Goal: Task Accomplishment & Management: Complete application form

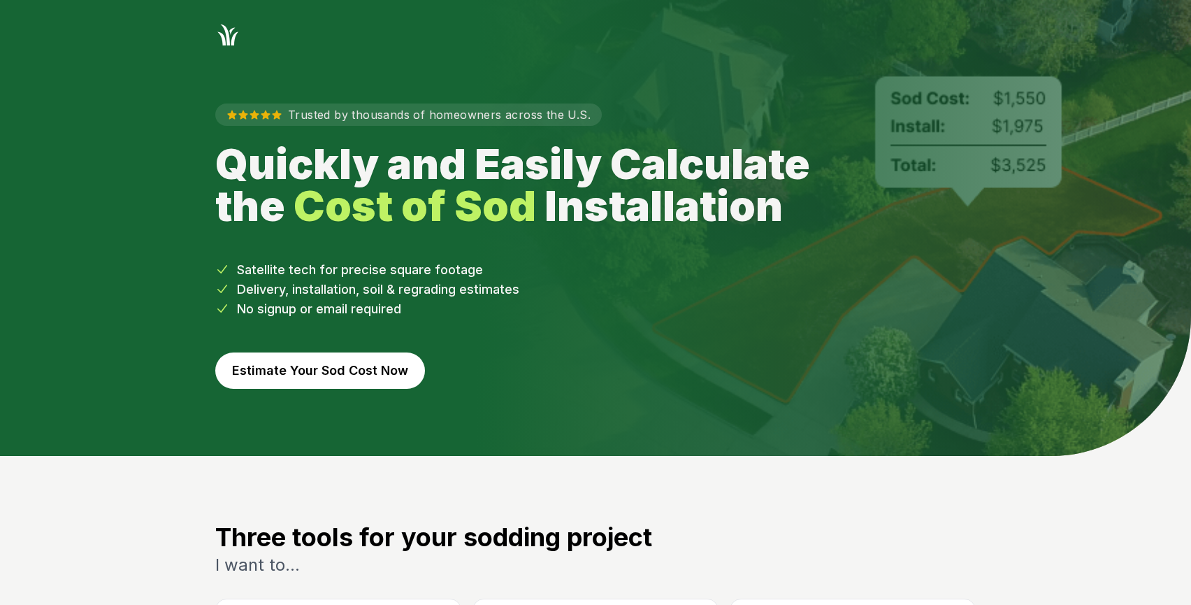
click at [331, 368] on button "Estimate Your Sod Cost Now" at bounding box center [320, 370] width 210 height 36
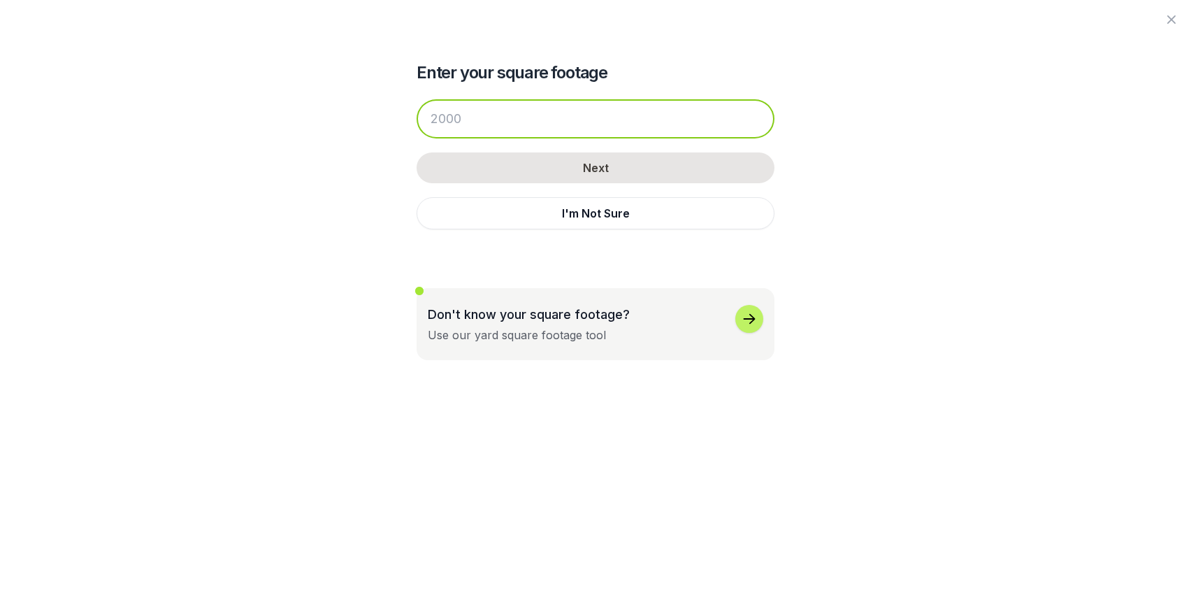
click at [544, 120] on input "number" at bounding box center [596, 118] width 358 height 39
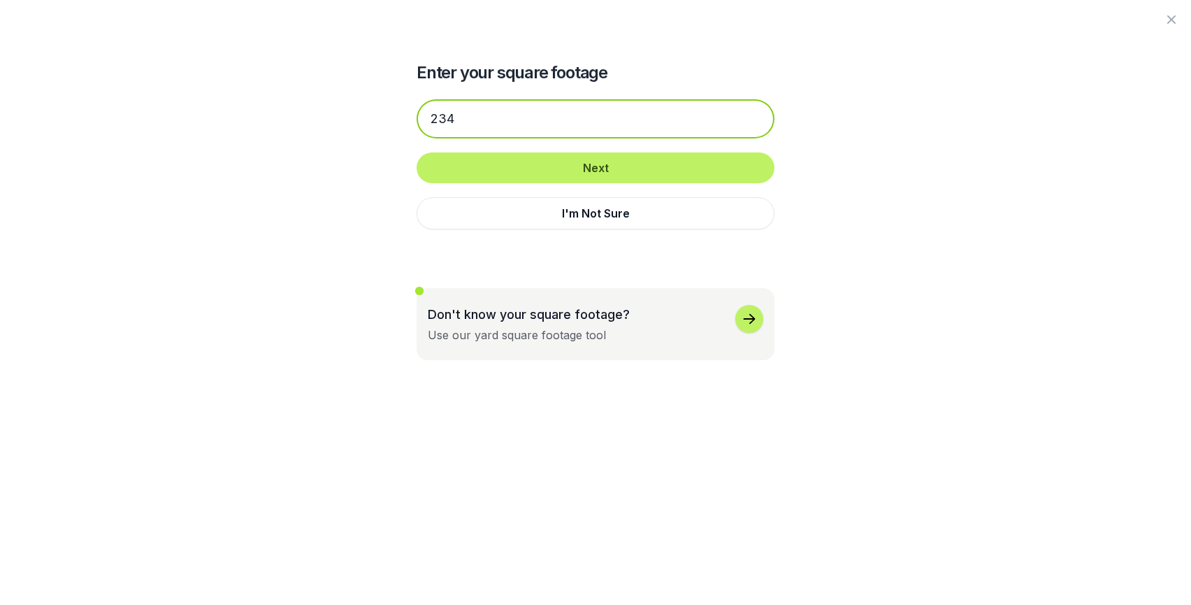
type input "2344"
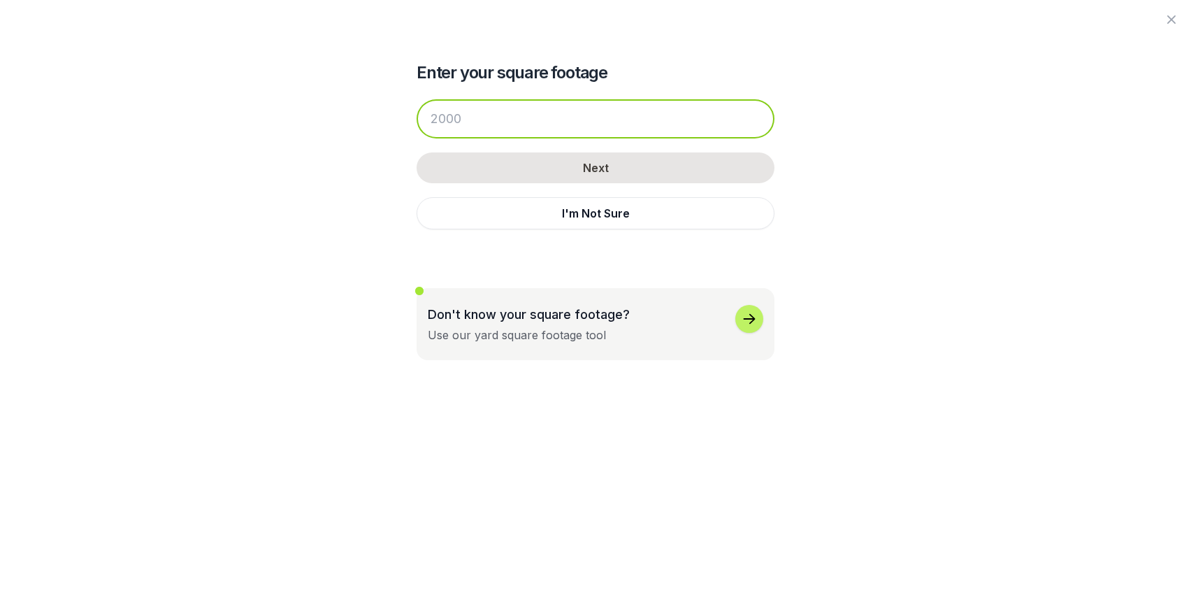
click at [505, 117] on input "number" at bounding box center [596, 118] width 358 height 39
type input "2344"
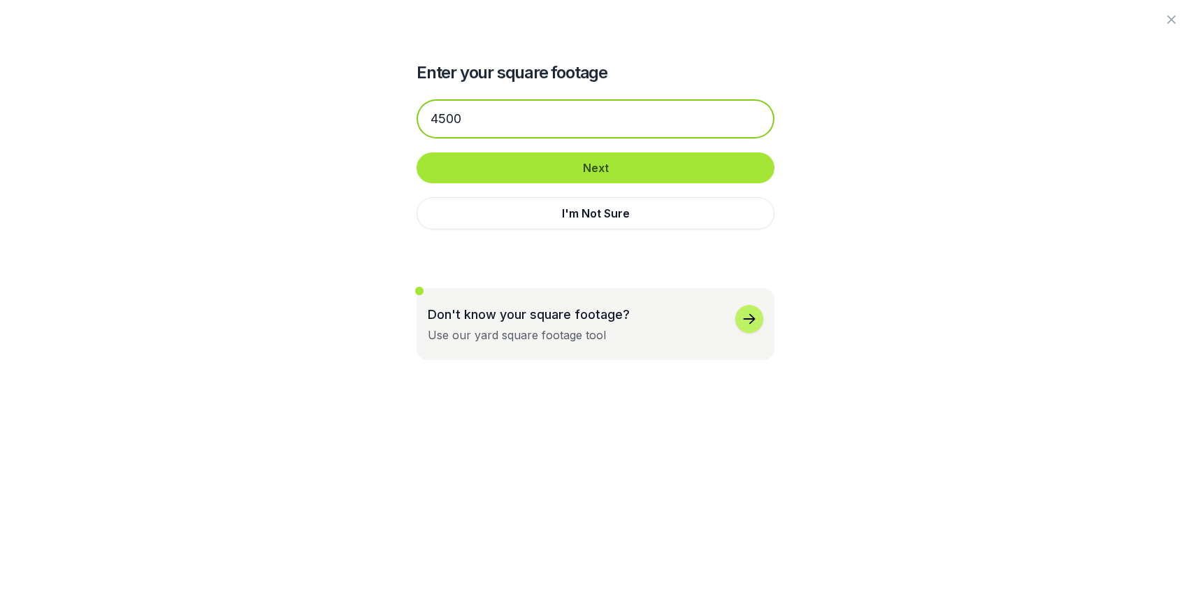
type input "4500"
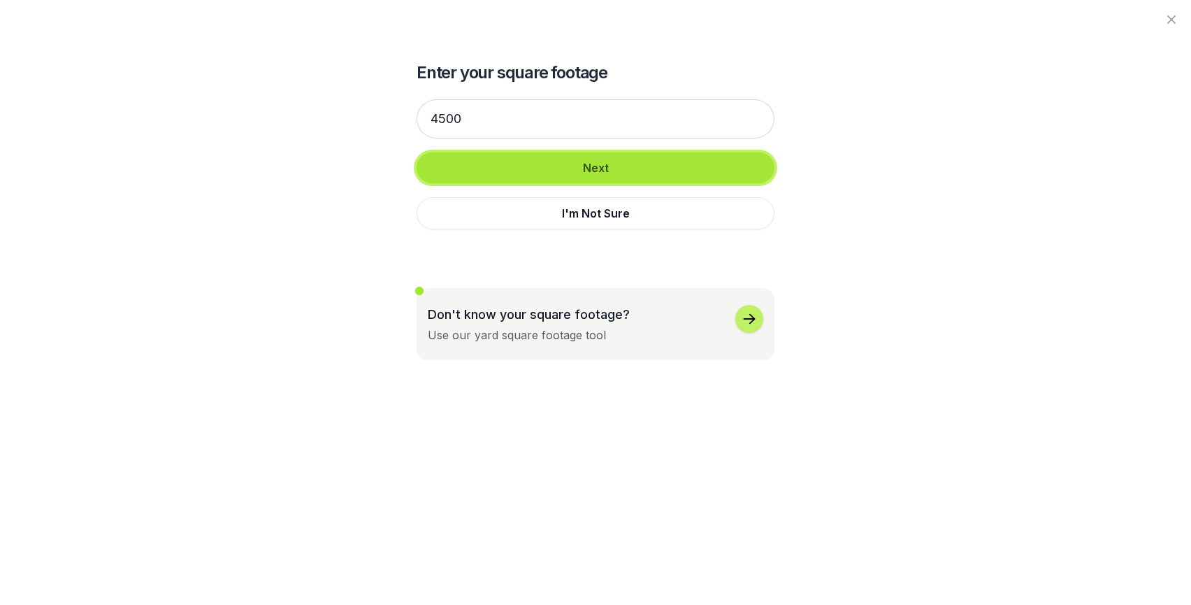
click at [519, 175] on button "Next" at bounding box center [596, 167] width 358 height 31
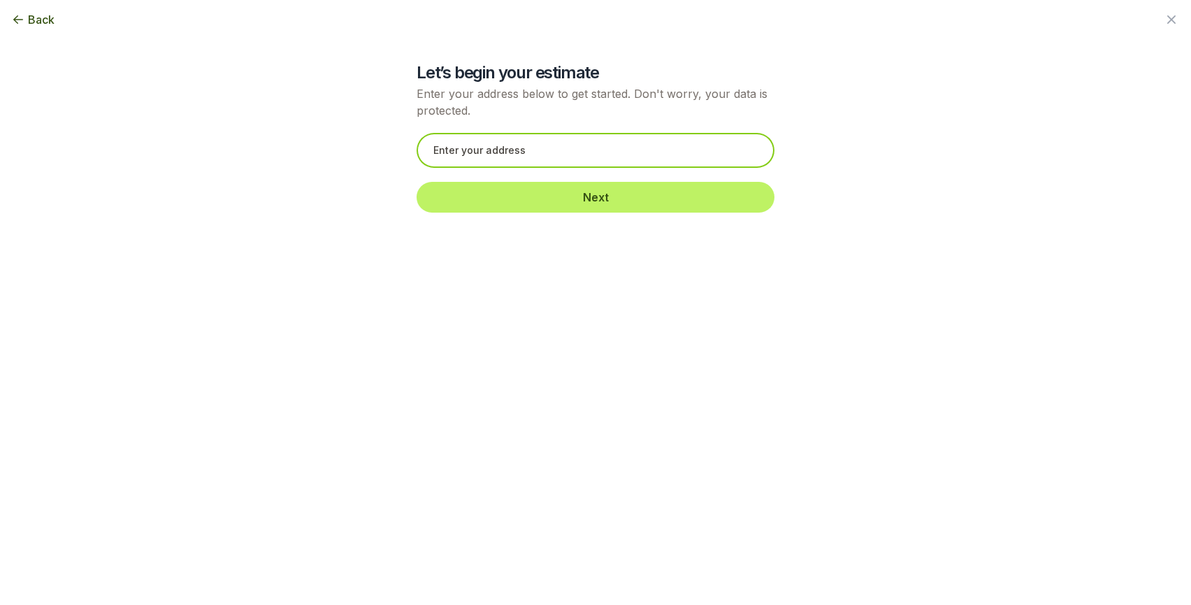
click at [519, 154] on input "text" at bounding box center [596, 150] width 358 height 35
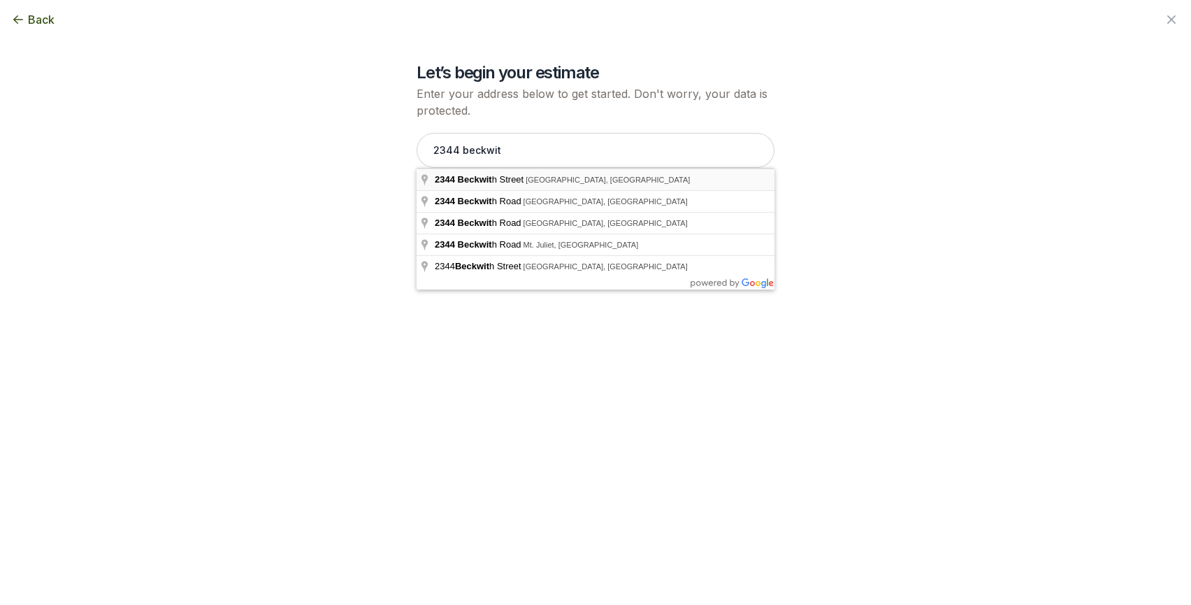
type input "[STREET_ADDRESS][PERSON_NAME]"
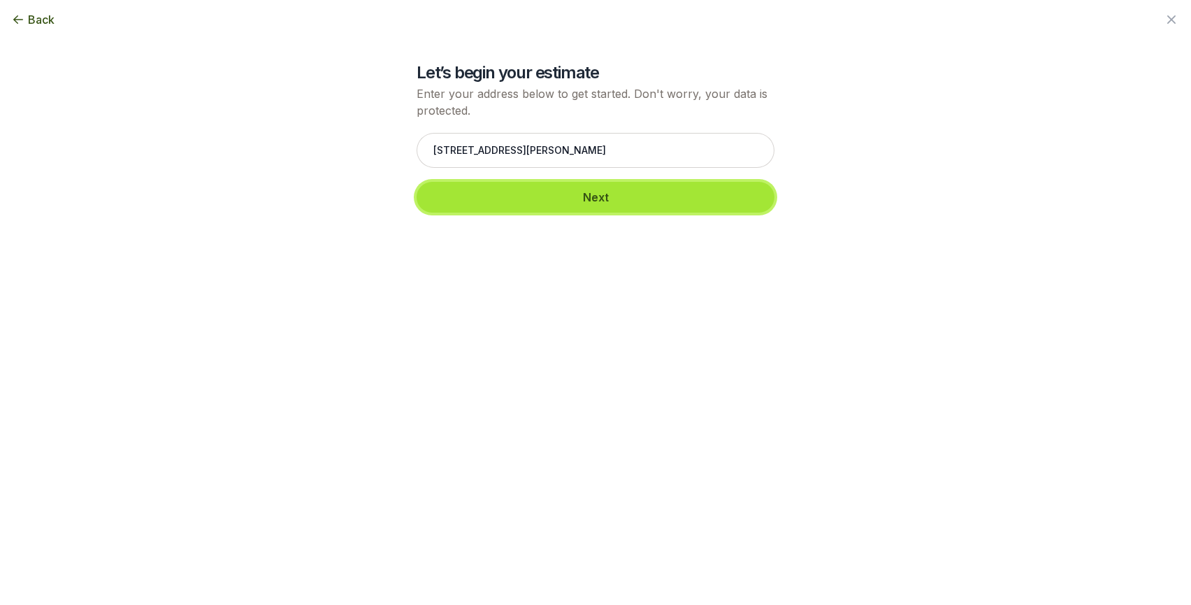
click at [552, 198] on button "Next" at bounding box center [596, 197] width 358 height 31
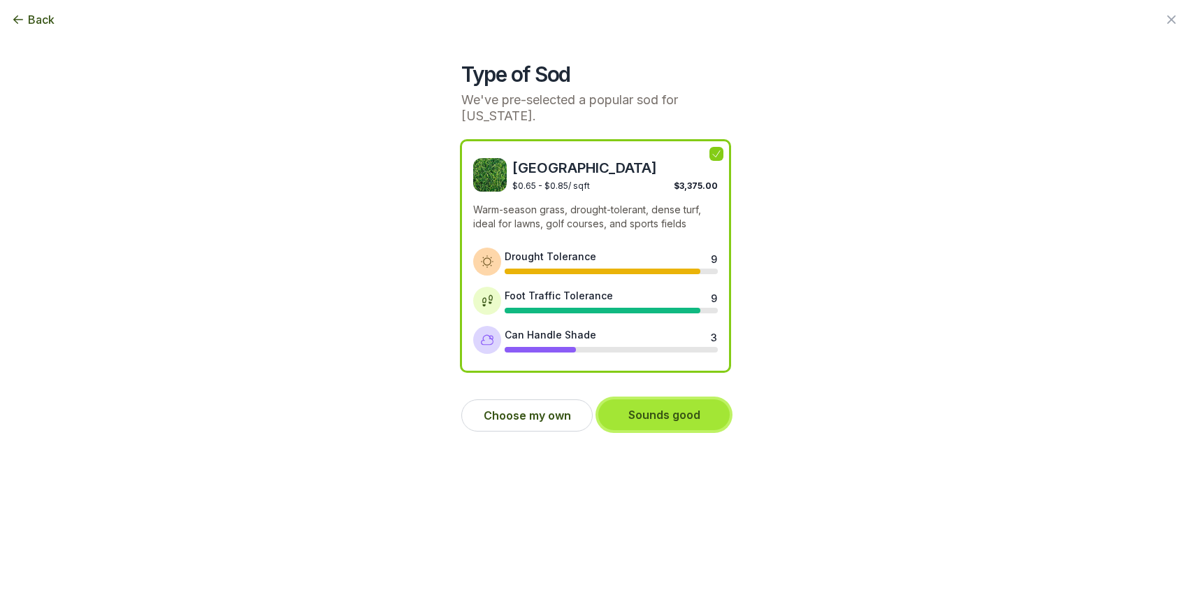
click at [677, 407] on button "Sounds good" at bounding box center [663, 414] width 131 height 31
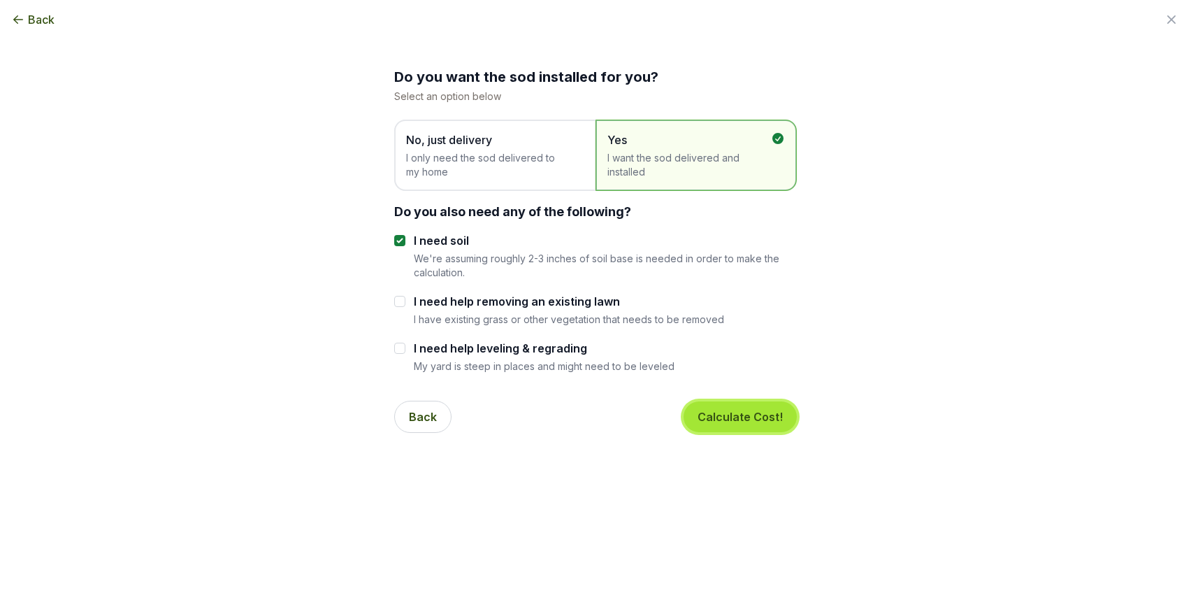
click at [752, 425] on button "Calculate Cost!" at bounding box center [740, 416] width 113 height 31
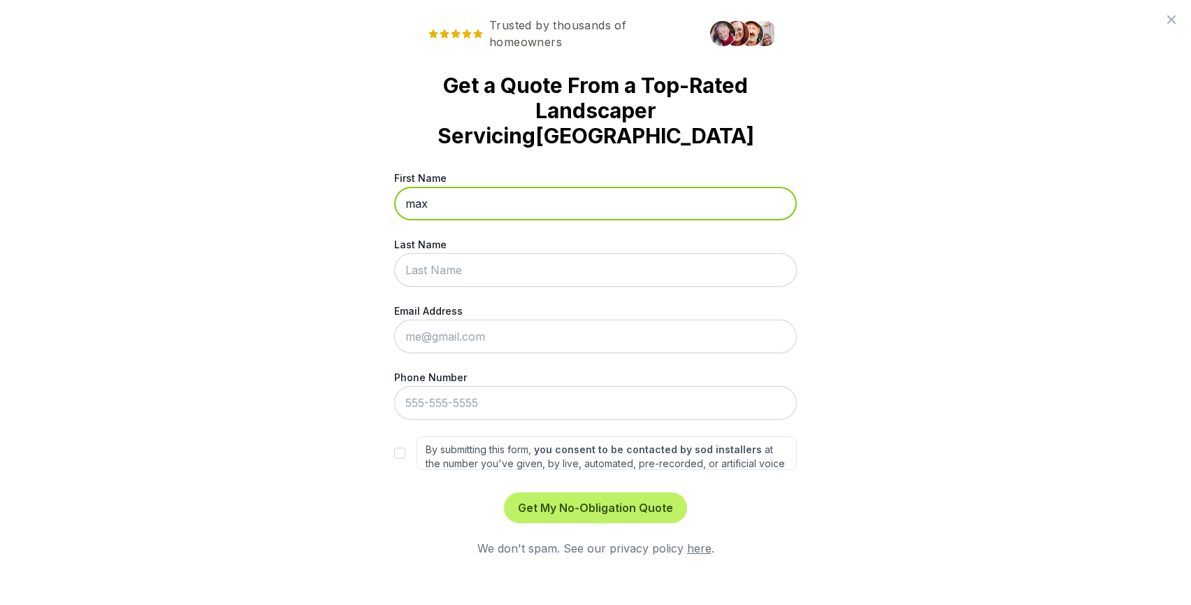
type input "max"
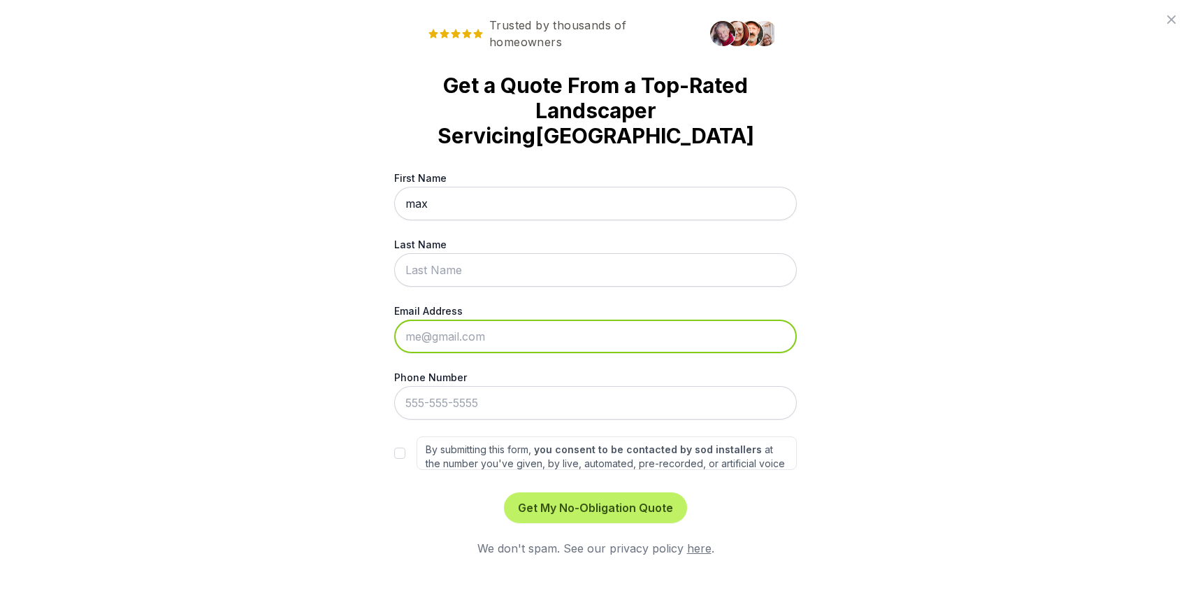
click at [449, 319] on input "Email Address" at bounding box center [595, 336] width 403 height 34
type input "[EMAIL_ADDRESS][DOMAIN_NAME]"
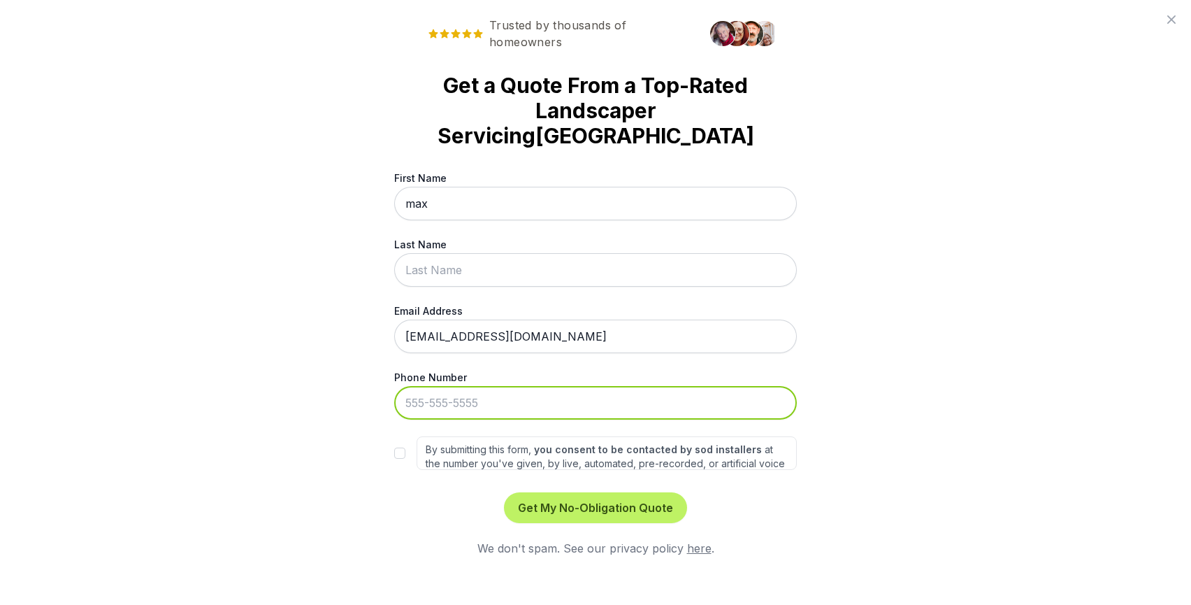
click at [418, 386] on input "Phone Number" at bounding box center [595, 403] width 403 height 34
type input "[PHONE_NUMBER]"
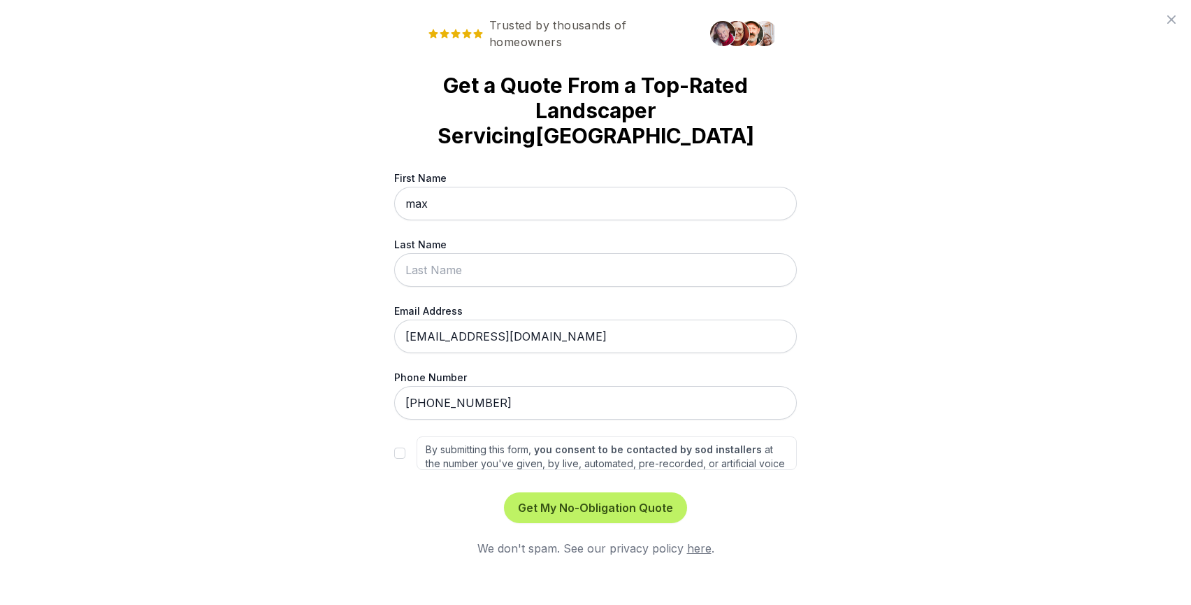
click at [326, 427] on div "Trusted by thousands of homeowners Get a Quote From a Top-Rated Landscaper Serv…" at bounding box center [595, 302] width 1191 height 605
click at [383, 430] on div "Trusted by thousands of homeowners Get a Quote From a Top-Rated Landscaper Serv…" at bounding box center [595, 302] width 1191 height 605
click at [402, 447] on input "By submitting this form, you consent to be contacted by sod installers at the n…" at bounding box center [399, 452] width 11 height 11
checkbox input "true"
click at [571, 492] on button "Get My No-Obligation Quote" at bounding box center [595, 507] width 183 height 31
